Goal: Task Accomplishment & Management: Manage account settings

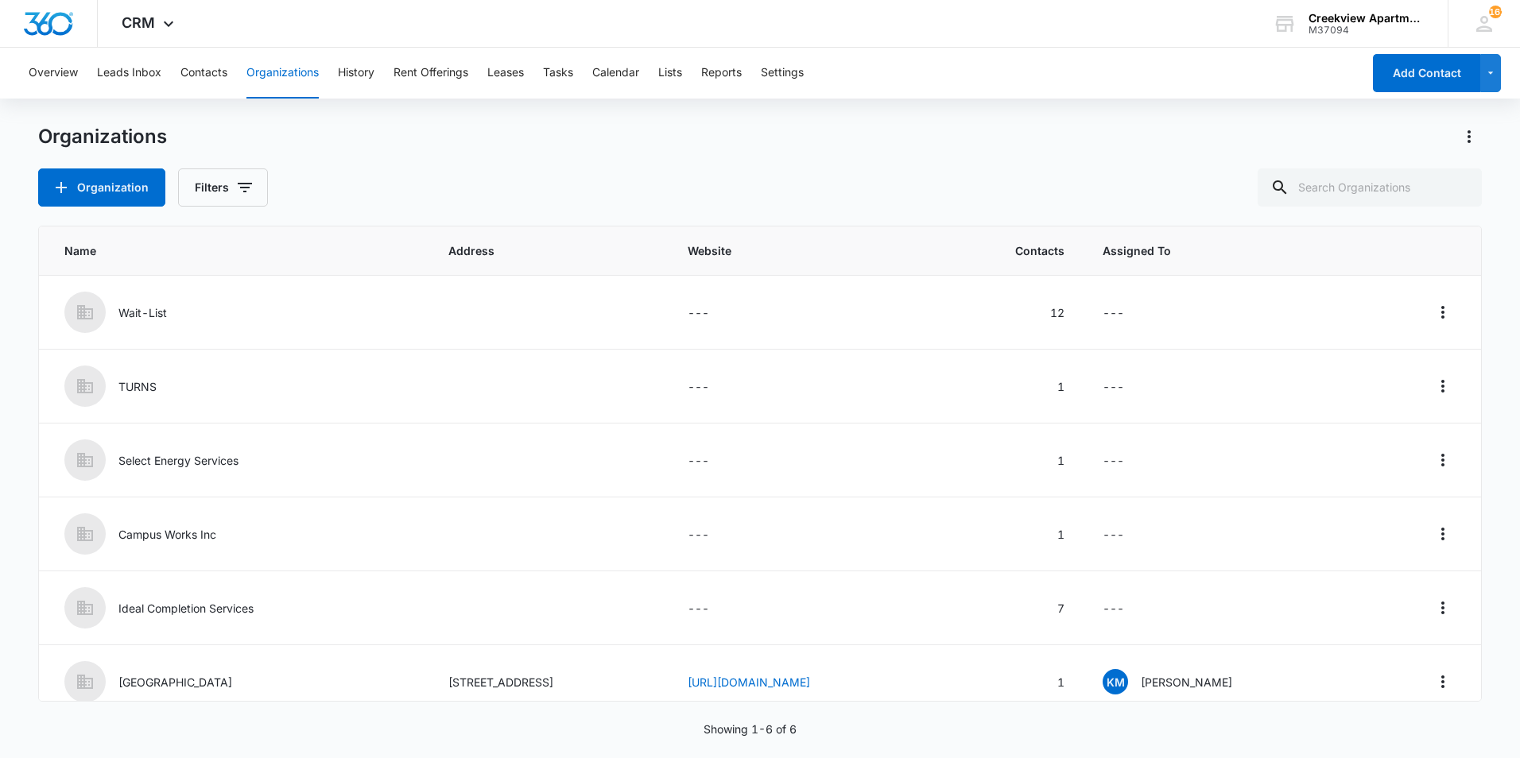
click at [1156, 202] on div "Organization Filters" at bounding box center [759, 187] width 1443 height 38
click at [726, 186] on div "Organization Filters" at bounding box center [759, 187] width 1443 height 38
click at [732, 180] on div "Organization Filters" at bounding box center [759, 187] width 1443 height 38
click at [215, 81] on button "Contacts" at bounding box center [203, 73] width 47 height 51
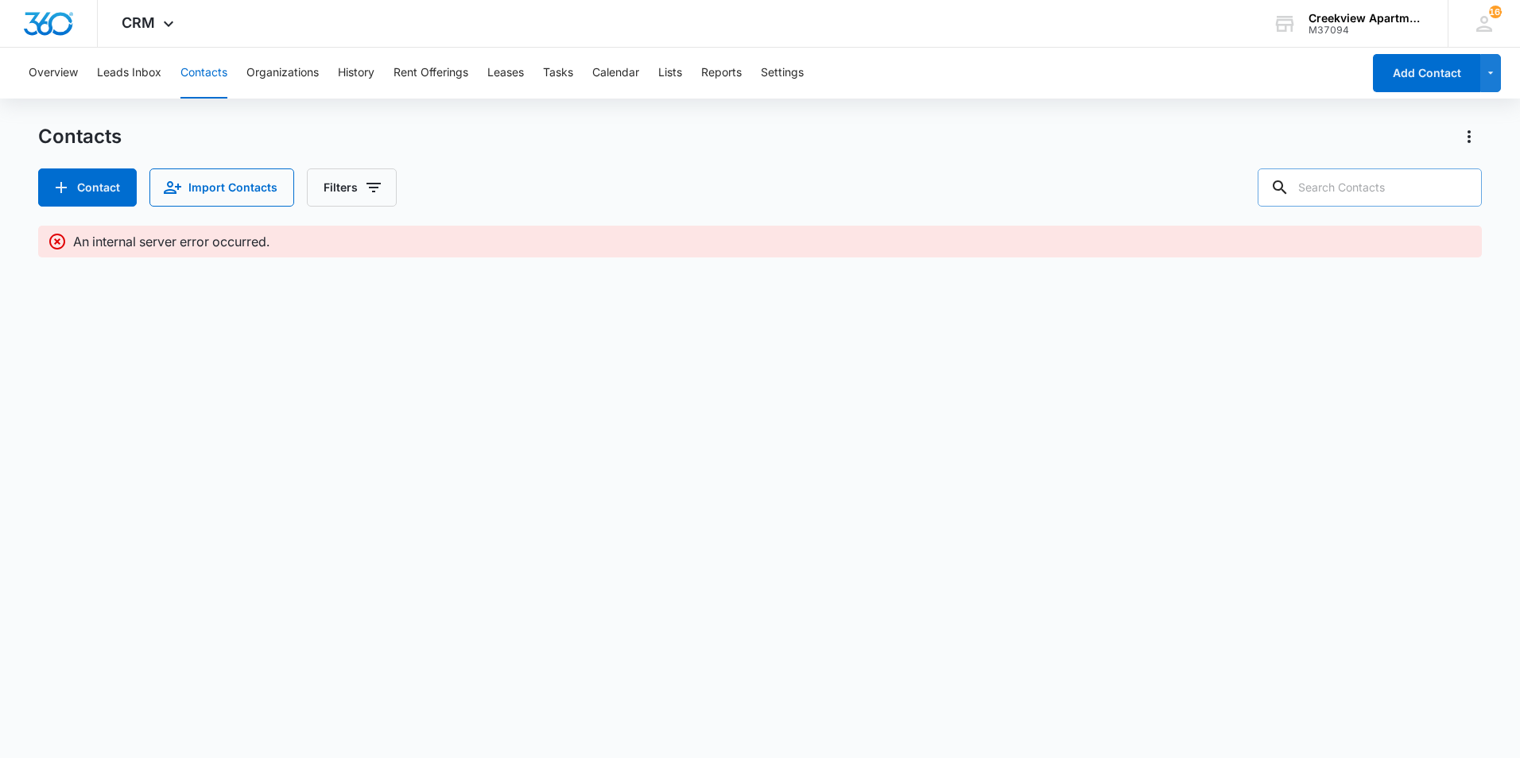
click at [1289, 192] on icon at bounding box center [1279, 187] width 19 height 19
click at [1353, 193] on input "text" at bounding box center [1369, 187] width 224 height 38
click at [196, 79] on button "Contacts" at bounding box center [203, 73] width 47 height 51
click at [46, 81] on button "Overview" at bounding box center [53, 73] width 49 height 51
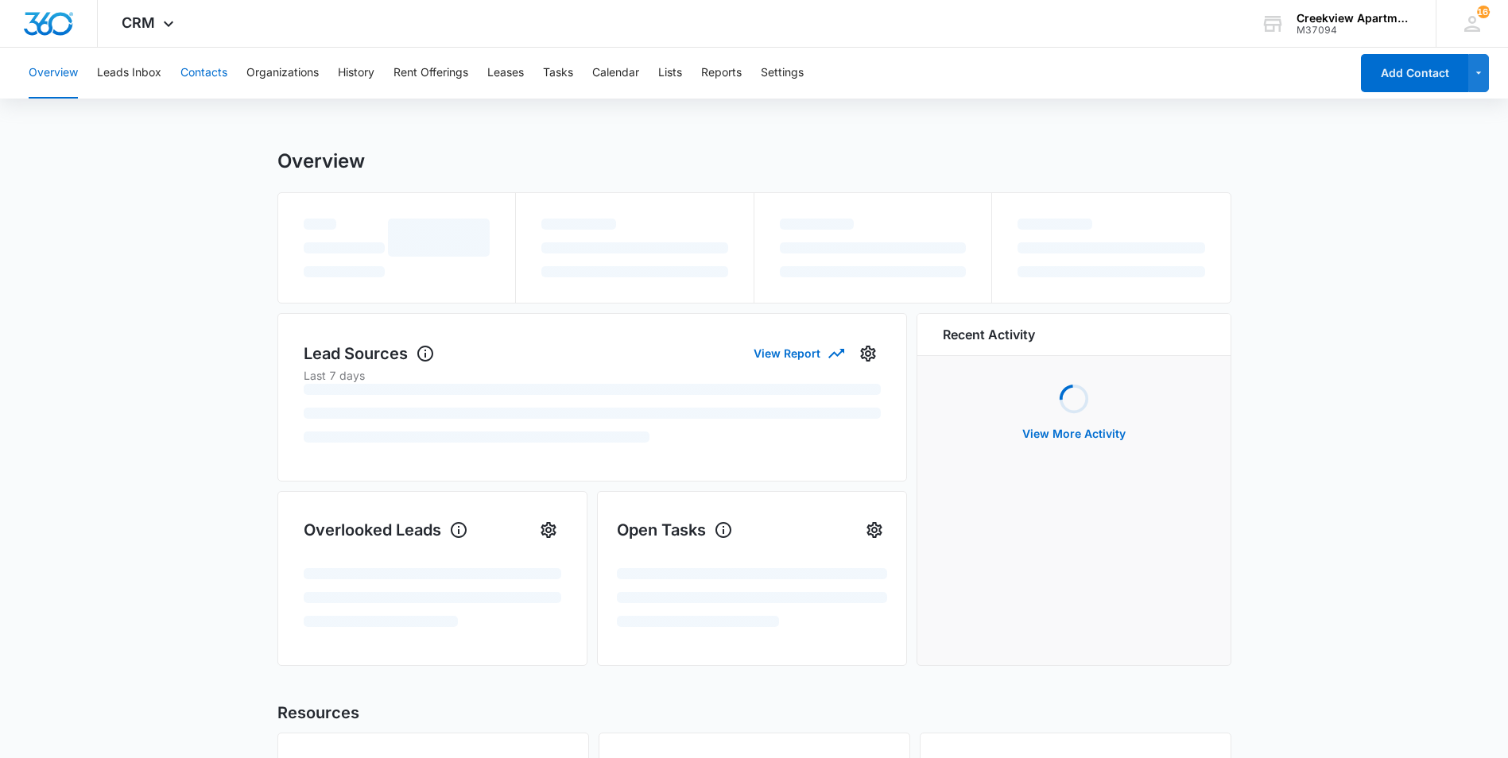
click at [180, 70] on div "Overview Leads Inbox Contacts Organizations History Rent Offerings Leases Tasks…" at bounding box center [684, 73] width 1330 height 51
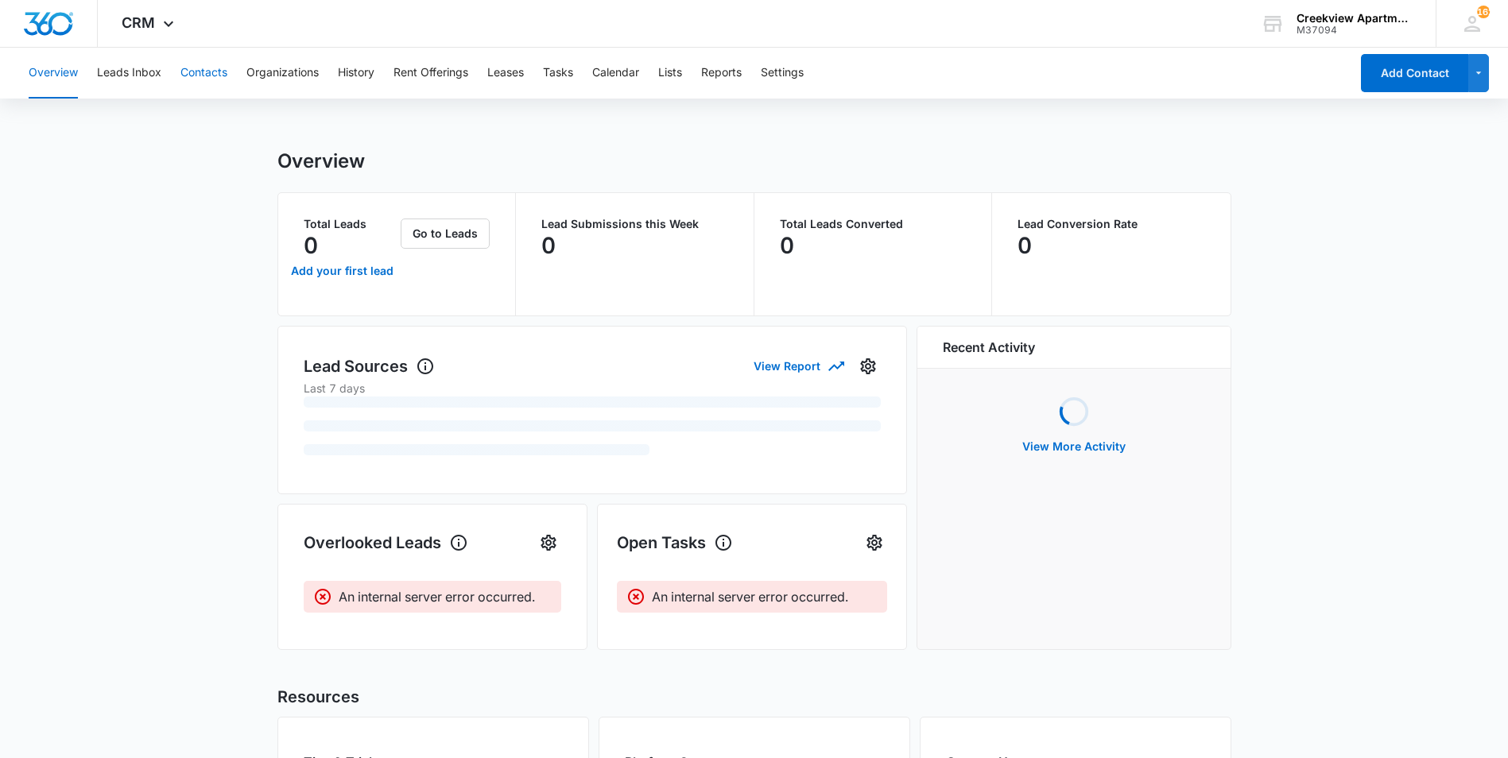
click at [219, 73] on button "Contacts" at bounding box center [203, 73] width 47 height 51
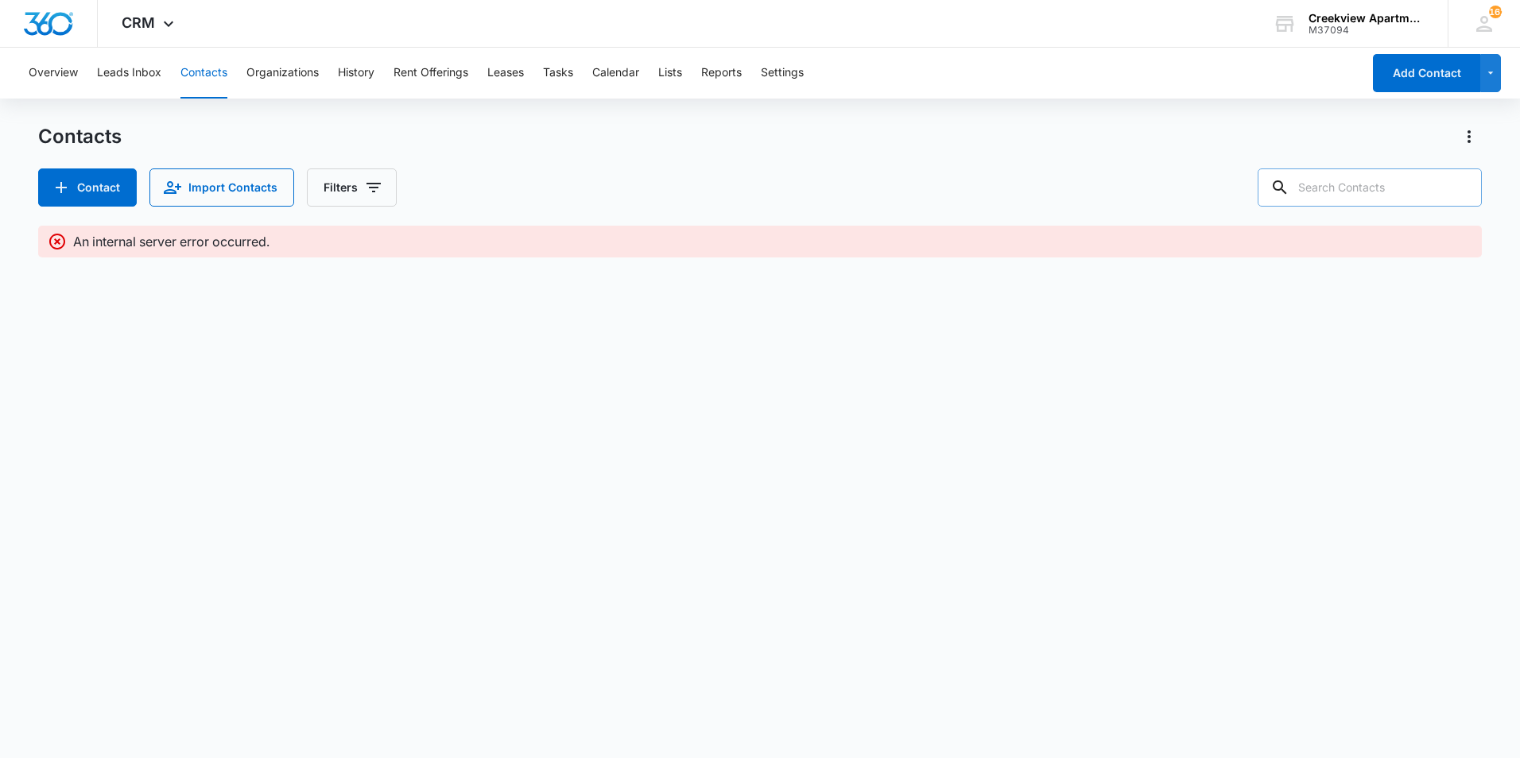
click at [1322, 203] on input "text" at bounding box center [1369, 187] width 224 height 38
click at [1085, 134] on div "Contacts" at bounding box center [759, 136] width 1443 height 25
click at [1171, 171] on div "Contact Import Contacts Filters" at bounding box center [759, 187] width 1443 height 38
click at [1314, 194] on input "text" at bounding box center [1369, 187] width 224 height 38
type input "I302"
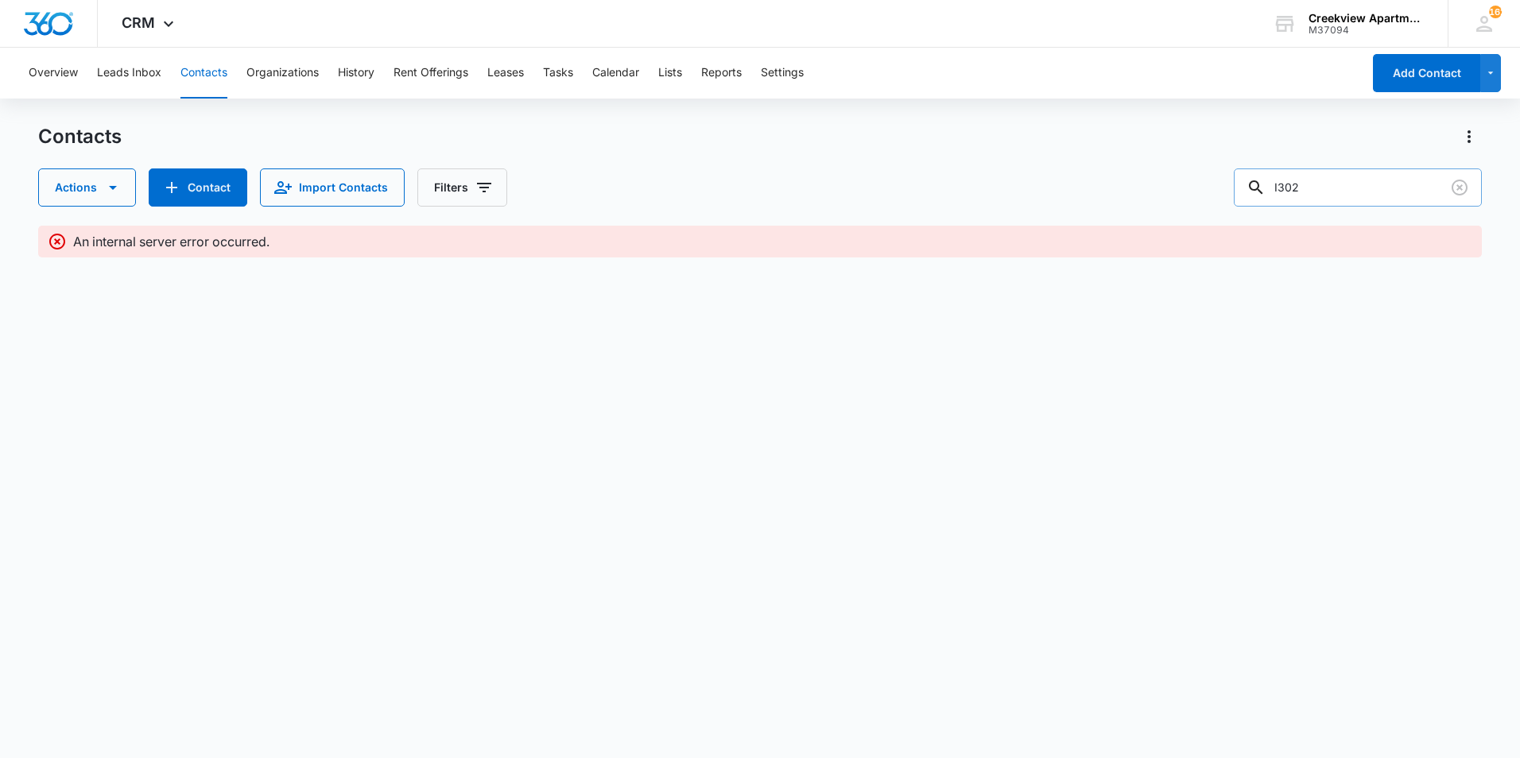
click at [1337, 184] on input "I302" at bounding box center [1357, 187] width 248 height 38
click at [934, 178] on div "Actions Contact Import Contacts Filters I302" at bounding box center [759, 187] width 1443 height 38
click at [1406, 186] on input "I302" at bounding box center [1357, 187] width 248 height 38
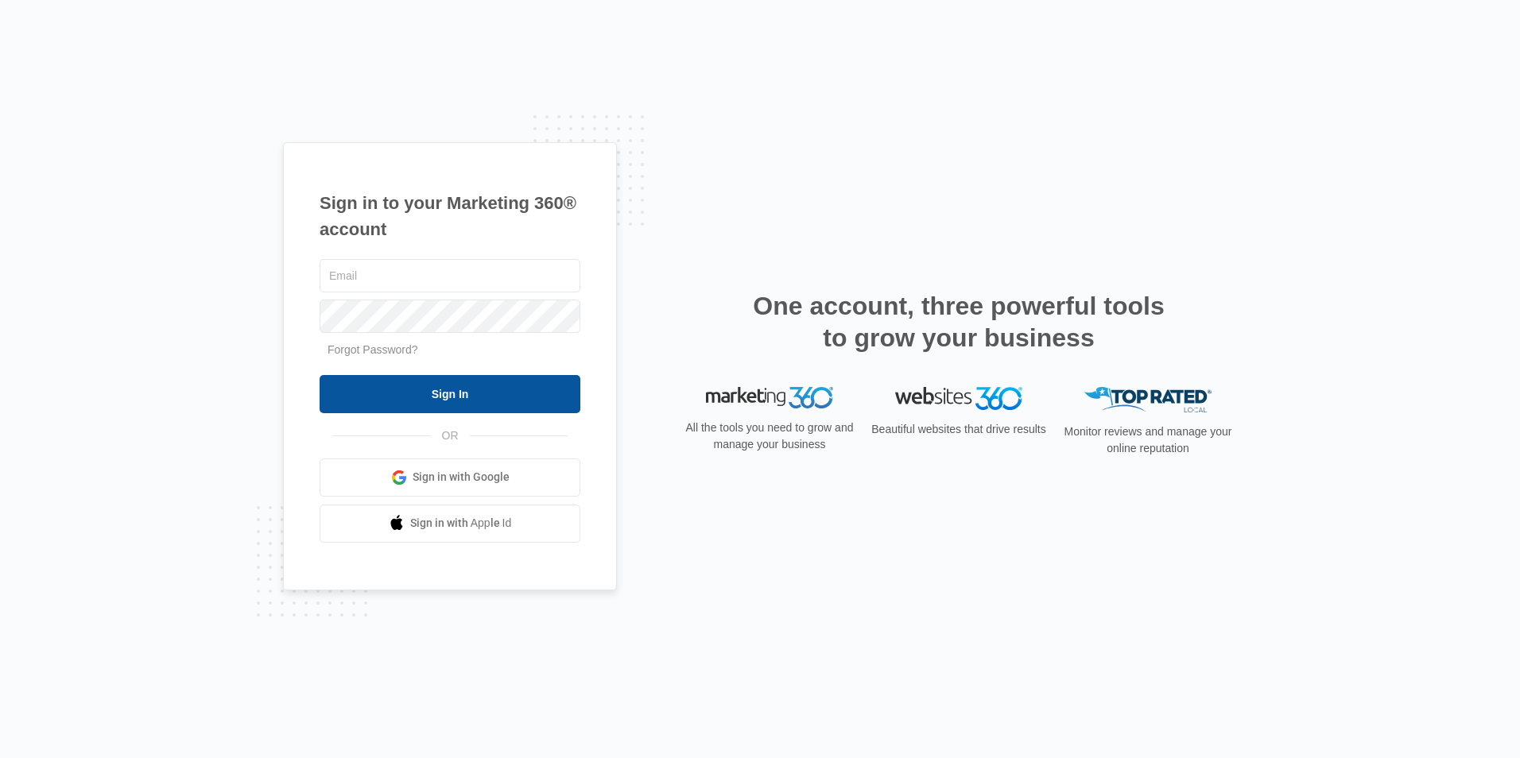
type input "[EMAIL_ADDRESS][DOMAIN_NAME]"
click at [511, 398] on input "Sign In" at bounding box center [449, 394] width 261 height 38
type input "cvlease@vintage-corp.com"
click at [499, 403] on input "Sign In" at bounding box center [449, 394] width 261 height 38
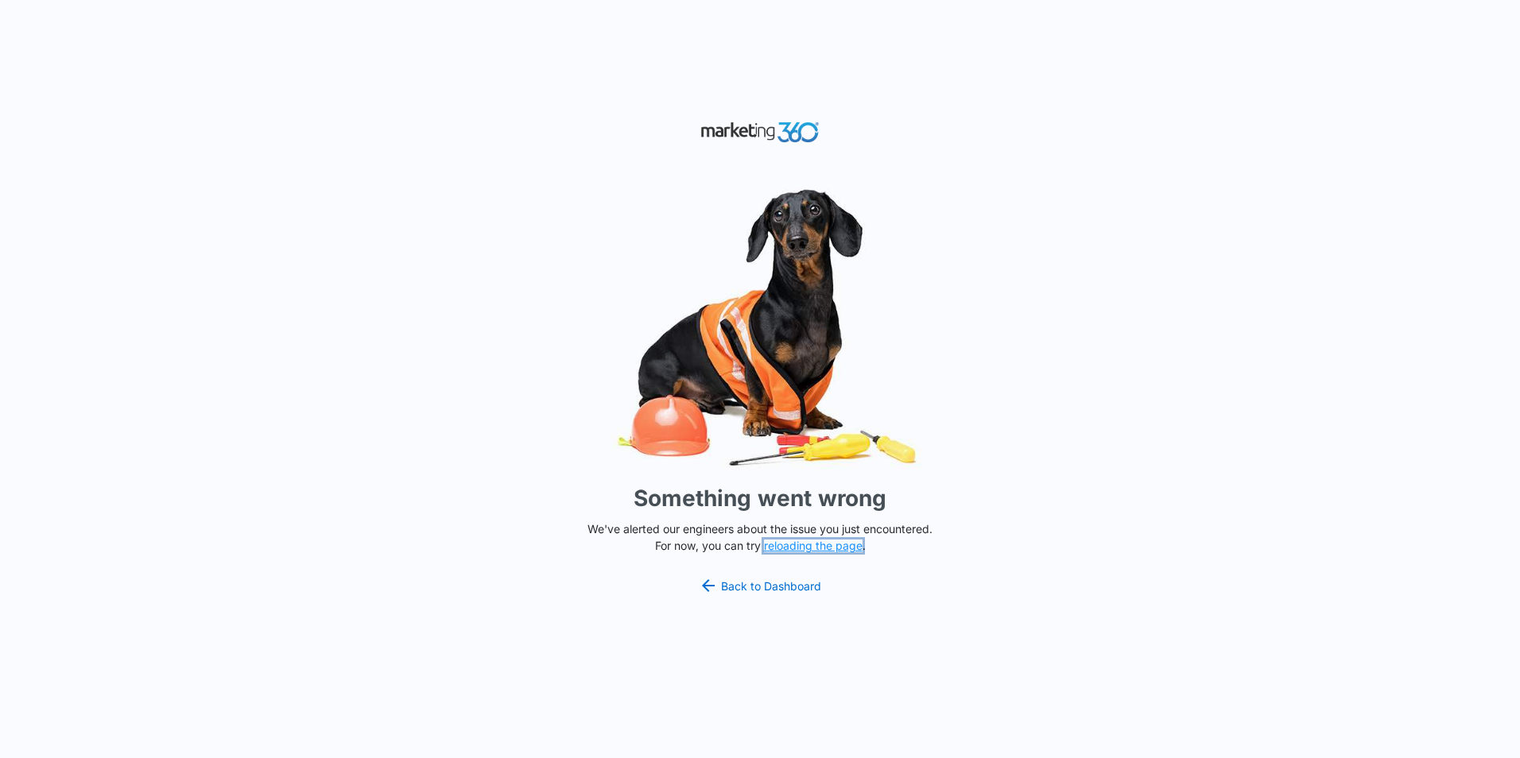
click at [845, 552] on button "reloading the page" at bounding box center [813, 546] width 99 height 13
click at [816, 548] on button "reloading the page" at bounding box center [813, 546] width 99 height 13
click at [749, 586] on link "Back to Dashboard" at bounding box center [760, 585] width 122 height 19
click at [805, 552] on button "reloading the page" at bounding box center [813, 546] width 99 height 13
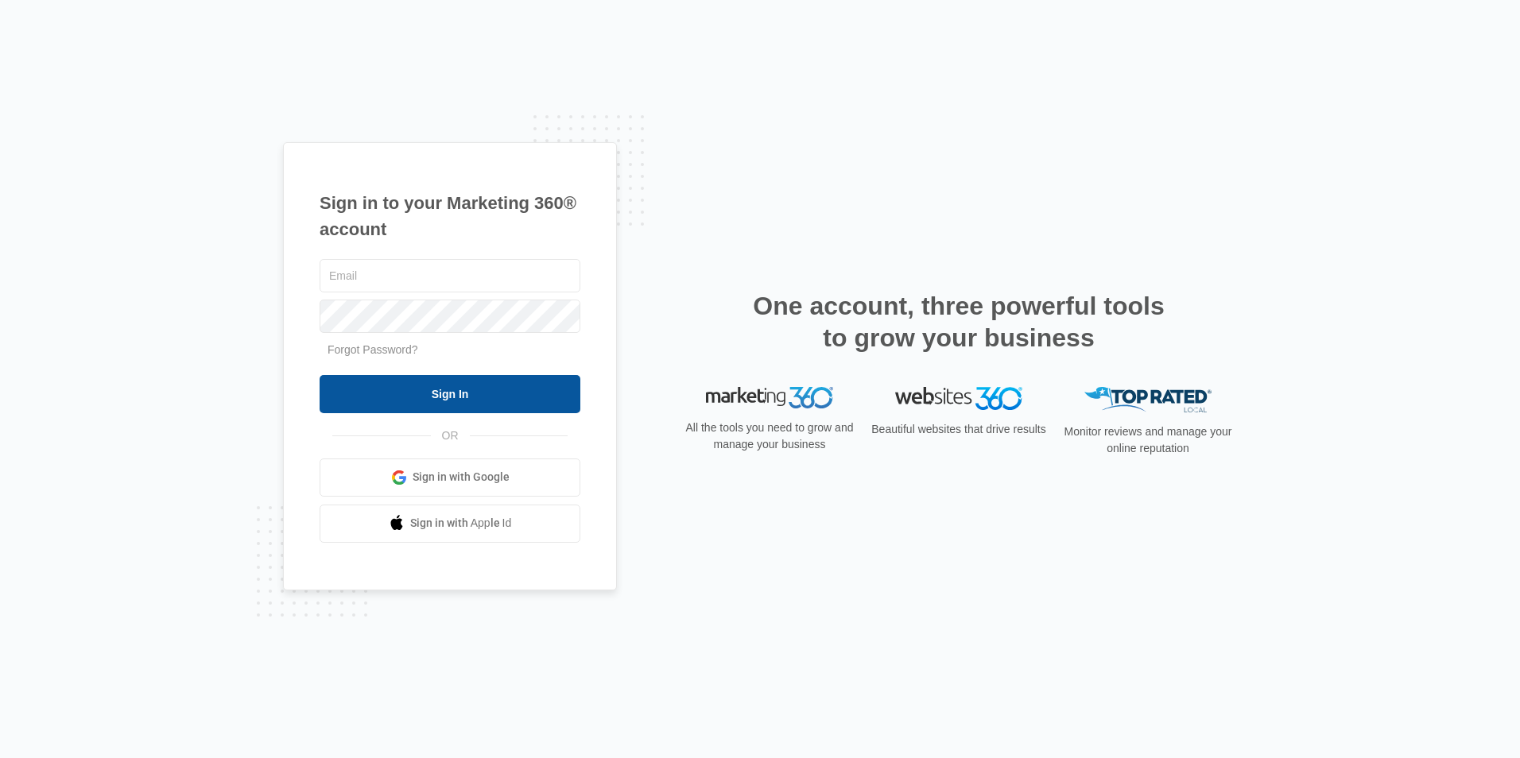
type input "cvlease@vintage-corp.com"
click at [501, 387] on input "Sign In" at bounding box center [449, 394] width 261 height 38
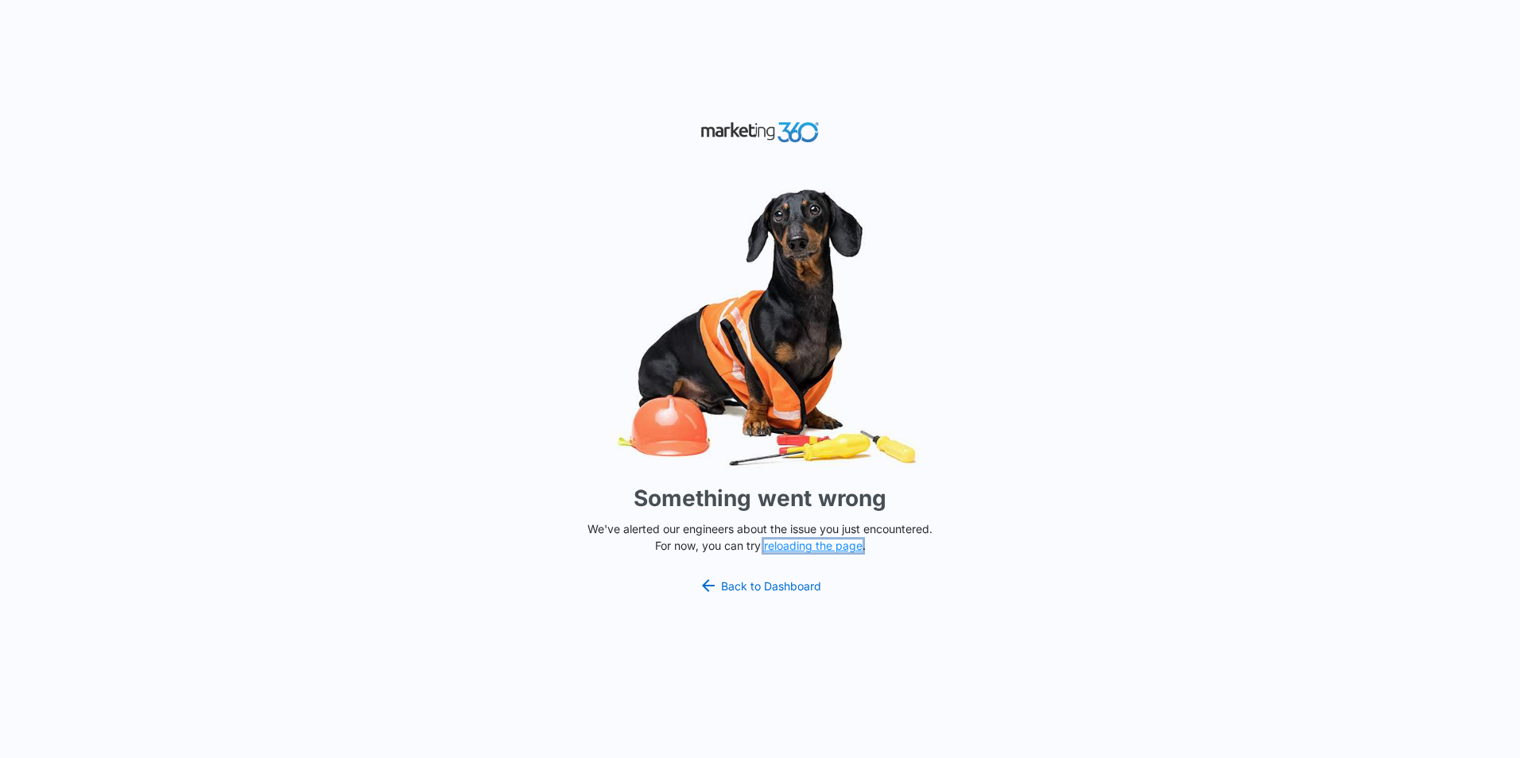
click at [819, 544] on button "reloading the page" at bounding box center [813, 546] width 99 height 13
click at [819, 542] on button "reloading the page" at bounding box center [813, 546] width 99 height 13
click at [855, 757] on html "Something went wrong We've alerted our engineers about the issue you just encou…" at bounding box center [760, 379] width 1520 height 758
